Goal: Information Seeking & Learning: Compare options

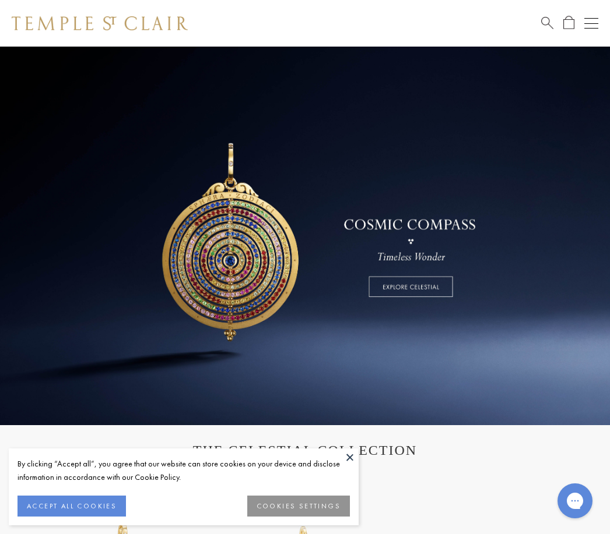
click at [356, 459] on button at bounding box center [349, 457] width 17 height 17
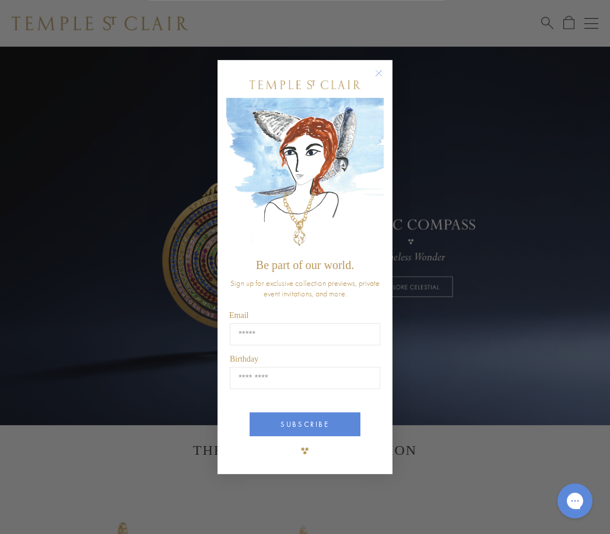
click at [381, 76] on circle "Close dialog" at bounding box center [379, 73] width 14 height 14
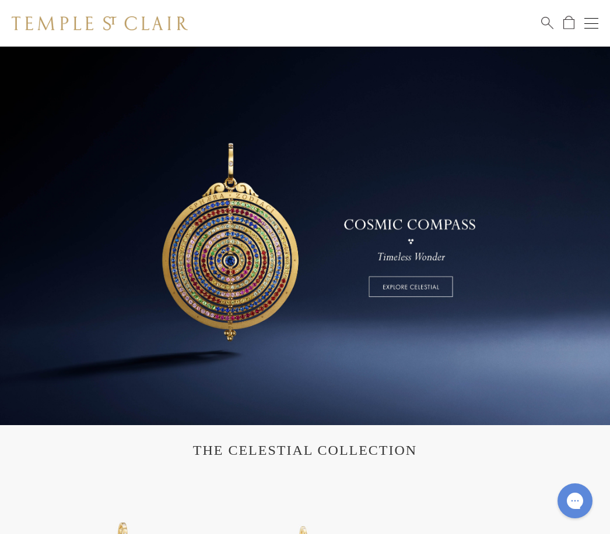
click at [592, 26] on button "Open navigation" at bounding box center [591, 23] width 14 height 14
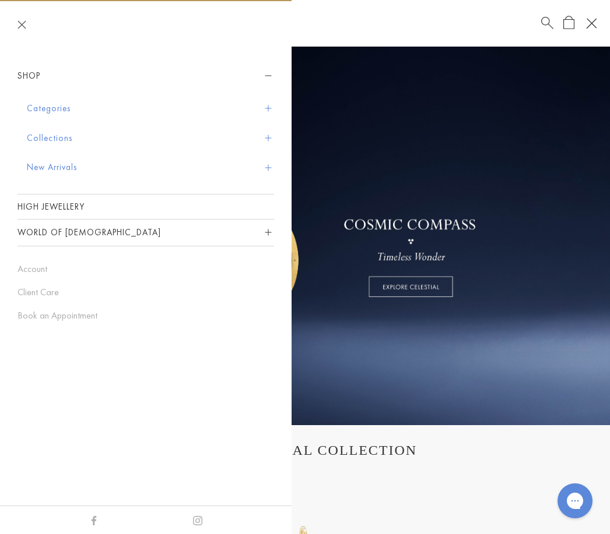
click at [269, 114] on button "Categories" at bounding box center [150, 109] width 247 height 30
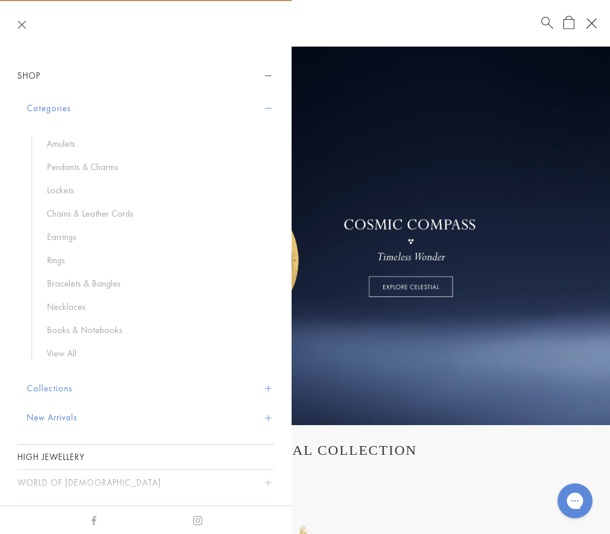
click at [114, 283] on link "Bracelets & Bangles" at bounding box center [155, 283] width 216 height 13
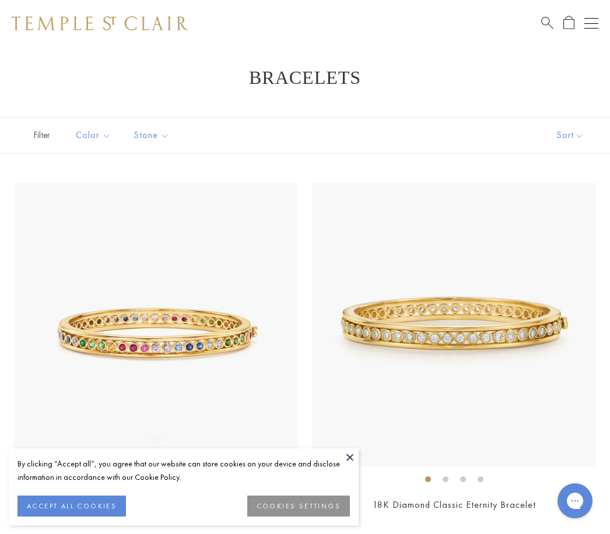
scroll to position [12, 0]
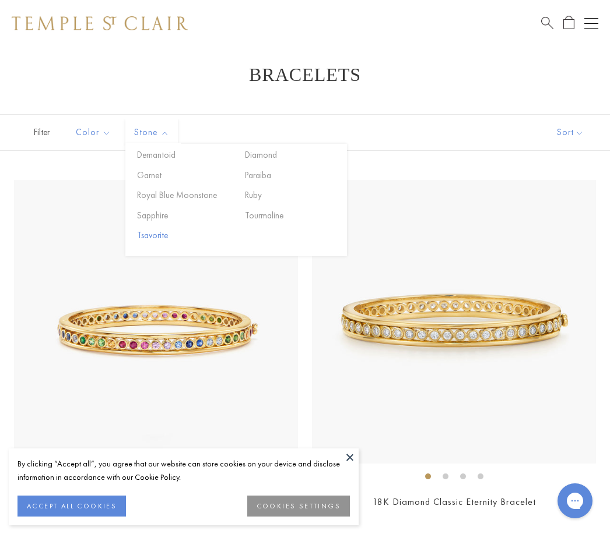
click at [145, 232] on button "Tsavorite" at bounding box center [183, 235] width 99 height 13
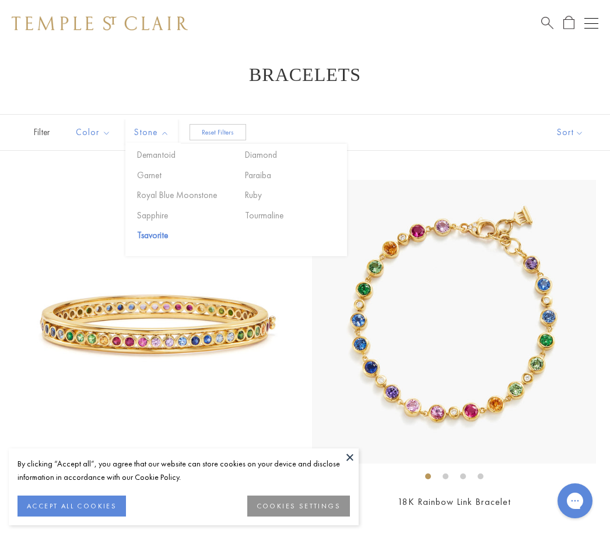
click at [354, 461] on button at bounding box center [349, 457] width 17 height 17
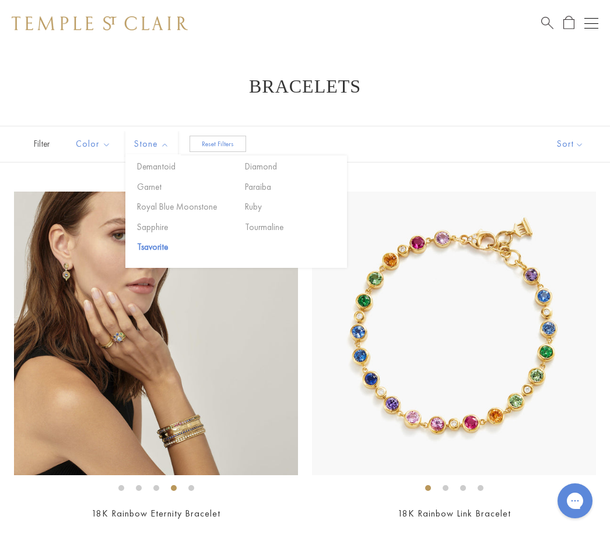
click at [213, 139] on button "Reset Filters" at bounding box center [217, 144] width 57 height 16
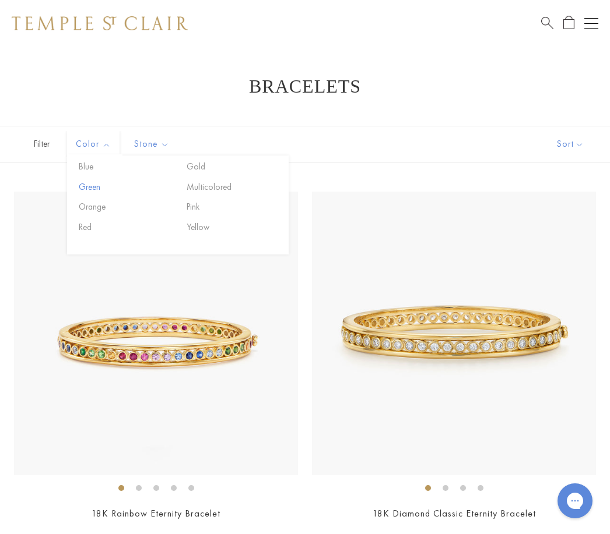
click at [83, 183] on button "Green" at bounding box center [125, 187] width 99 height 13
